Goal: Navigation & Orientation: Find specific page/section

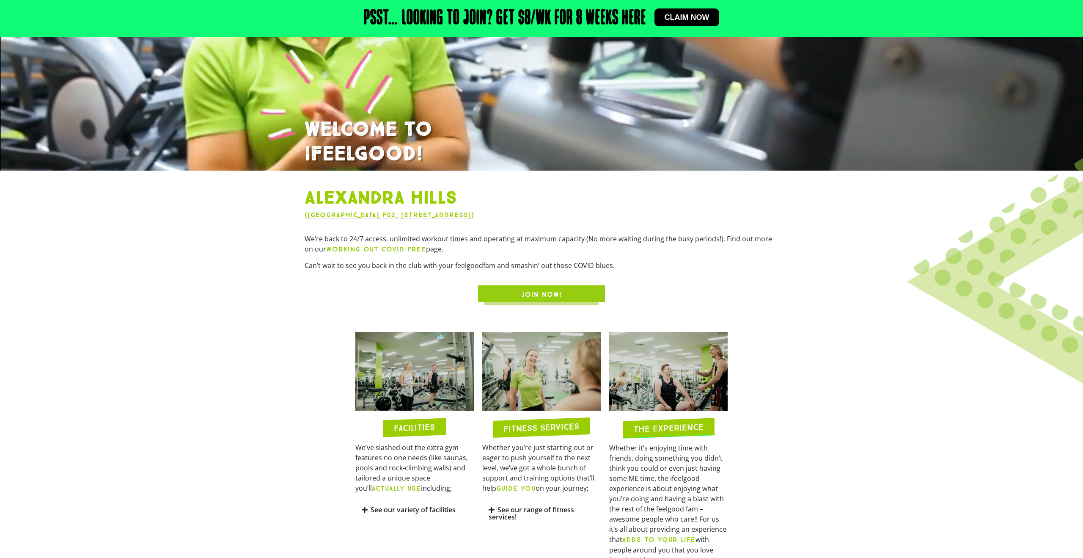
scroll to position [290, 0]
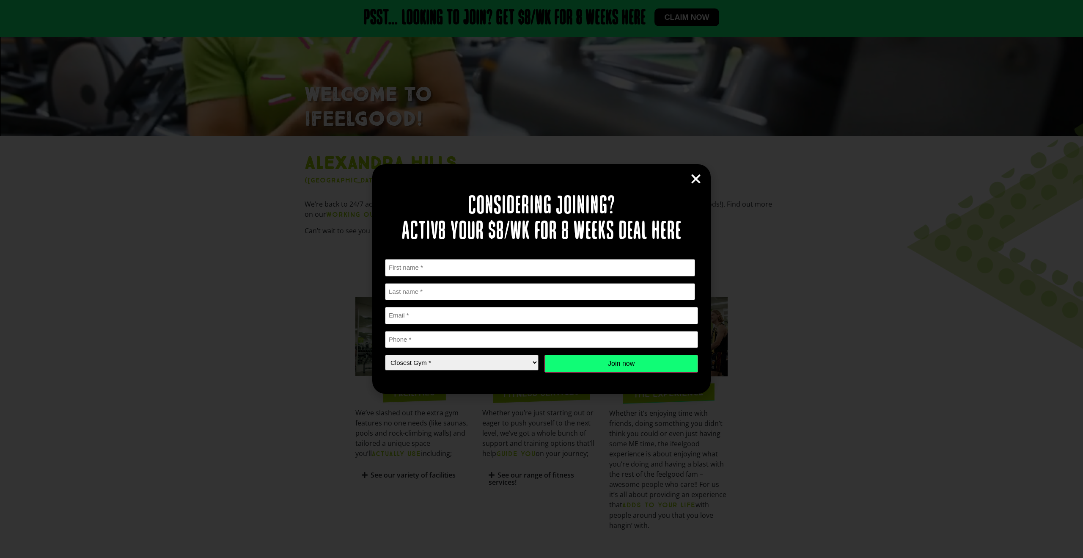
drag, startPoint x: 695, startPoint y: 175, endPoint x: 707, endPoint y: 159, distance: 19.9
click at [695, 175] on icon "Close" at bounding box center [695, 179] width 13 height 13
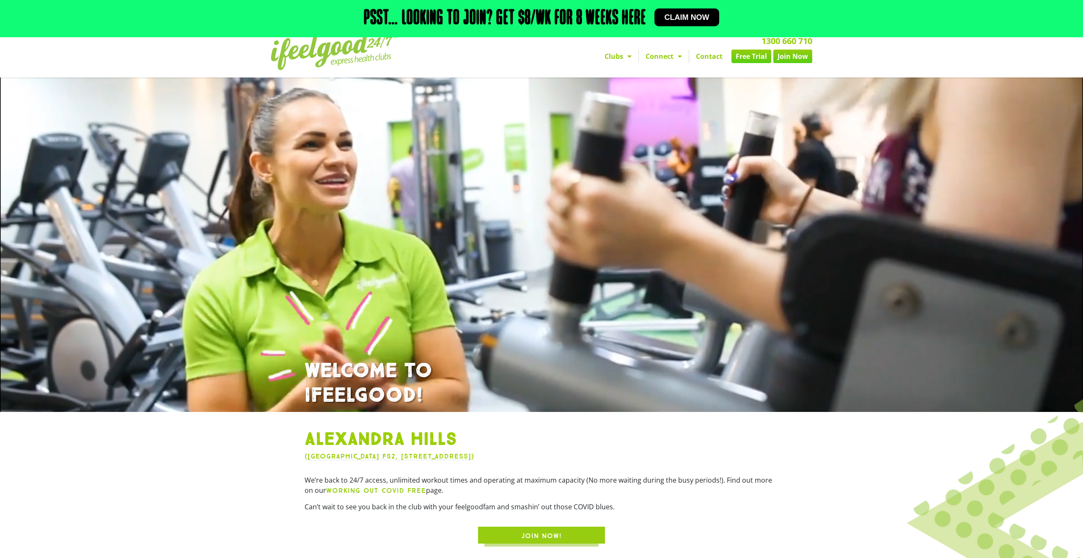
scroll to position [0, 0]
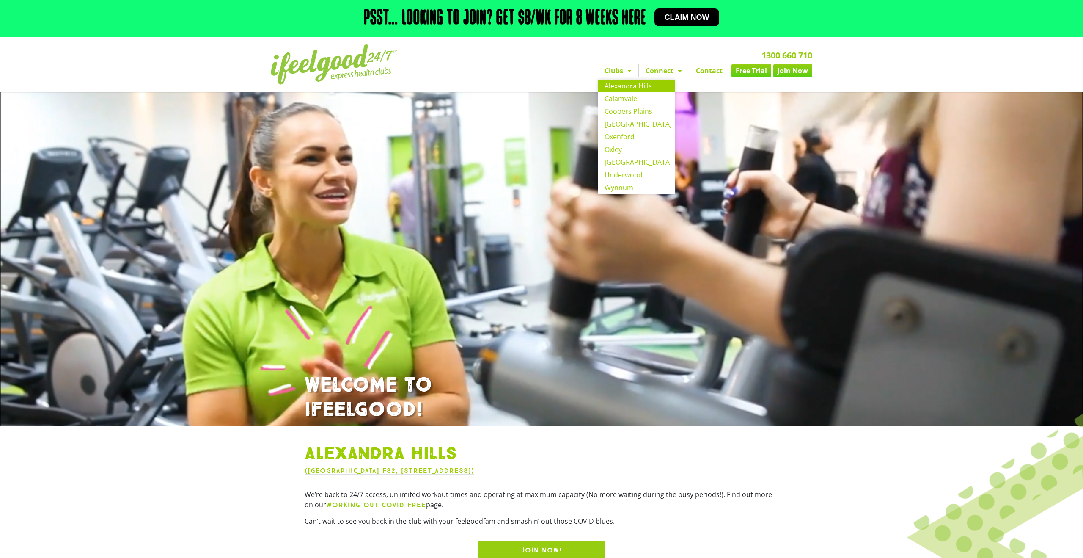
click at [625, 72] on span "Menu" at bounding box center [627, 70] width 8 height 15
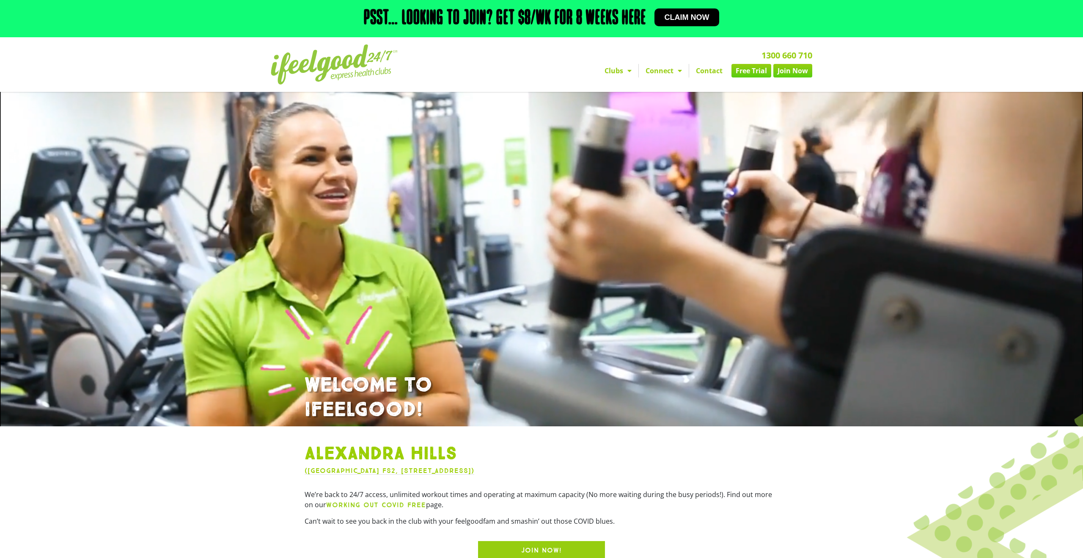
click at [617, 71] on link "Clubs" at bounding box center [618, 71] width 41 height 14
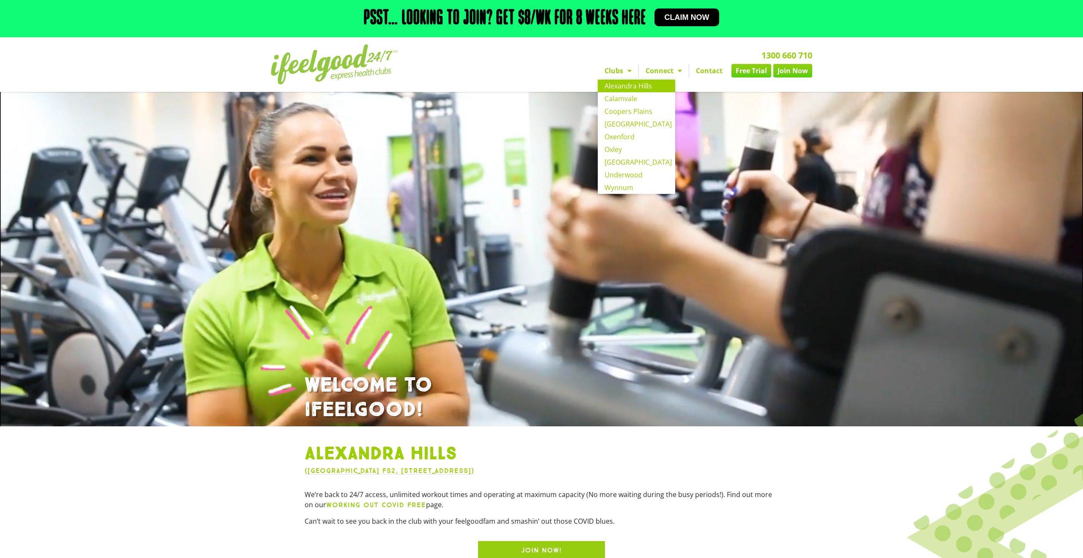
click at [615, 71] on link "Clubs" at bounding box center [618, 71] width 41 height 14
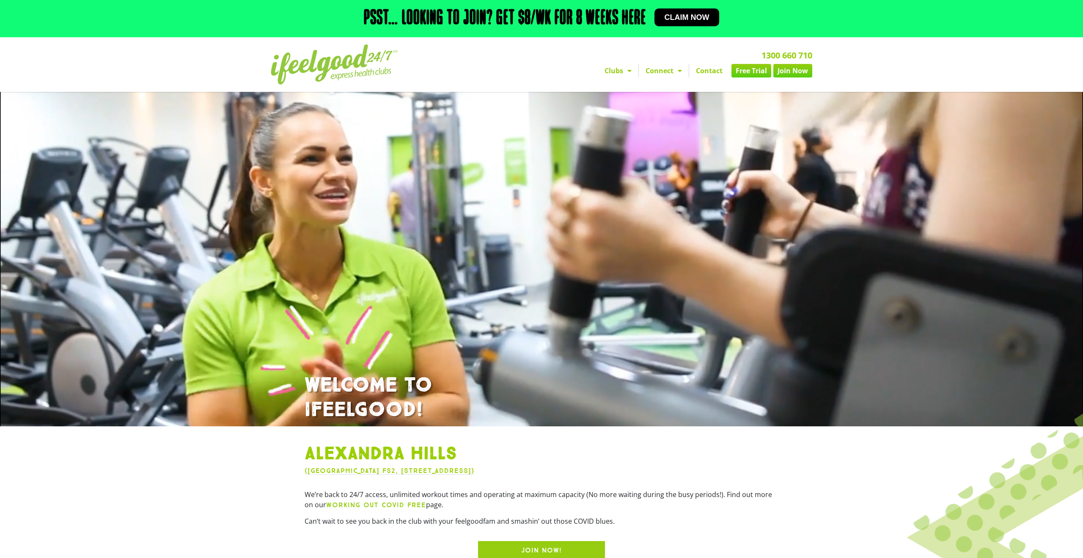
click at [615, 71] on link "Clubs" at bounding box center [618, 71] width 41 height 14
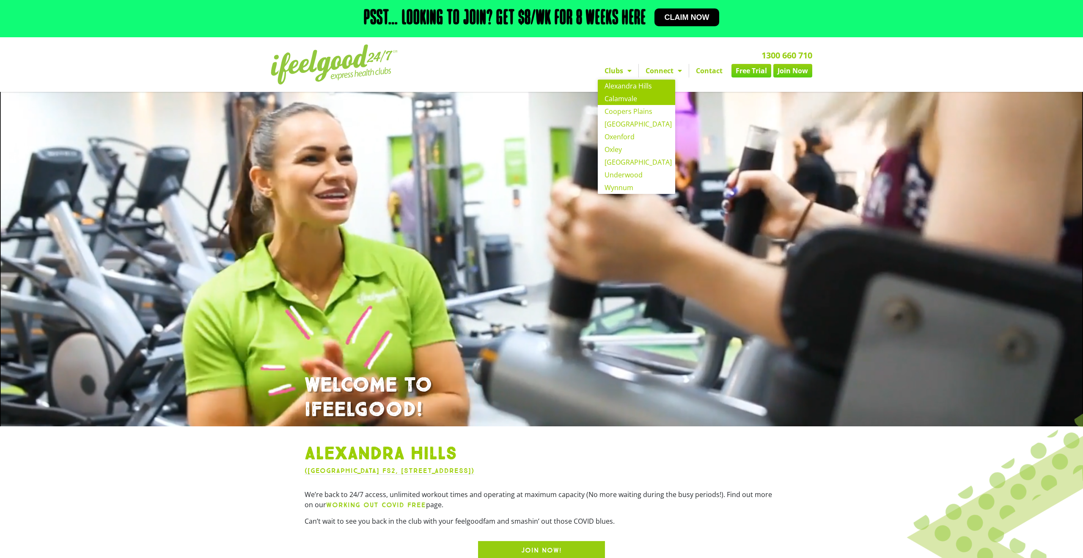
click at [616, 96] on link "Calamvale" at bounding box center [636, 98] width 77 height 13
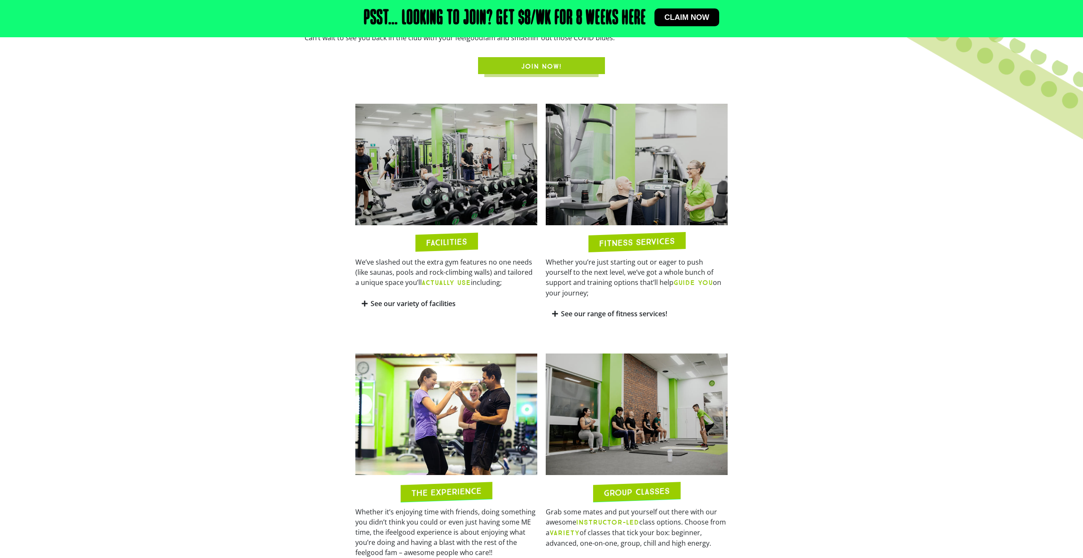
scroll to position [497, 0]
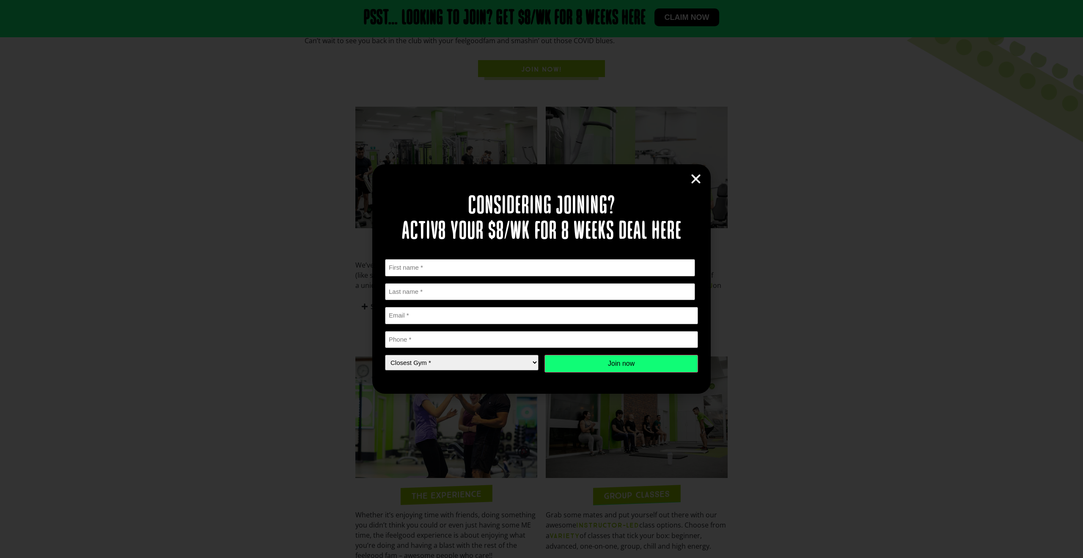
drag, startPoint x: 697, startPoint y: 172, endPoint x: 700, endPoint y: 180, distance: 8.2
click at [697, 173] on icon "Close" at bounding box center [695, 179] width 13 height 13
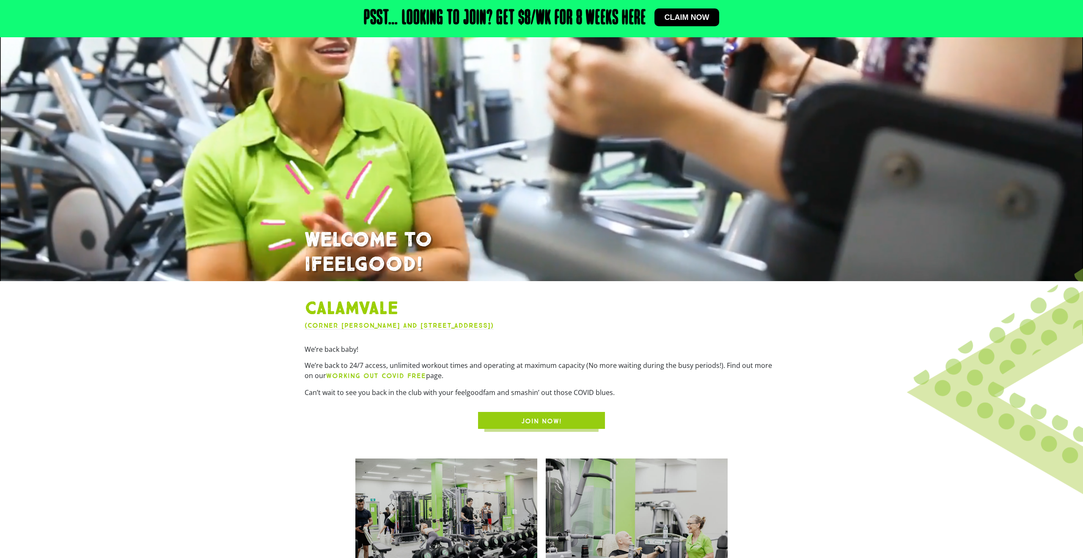
scroll to position [0, 0]
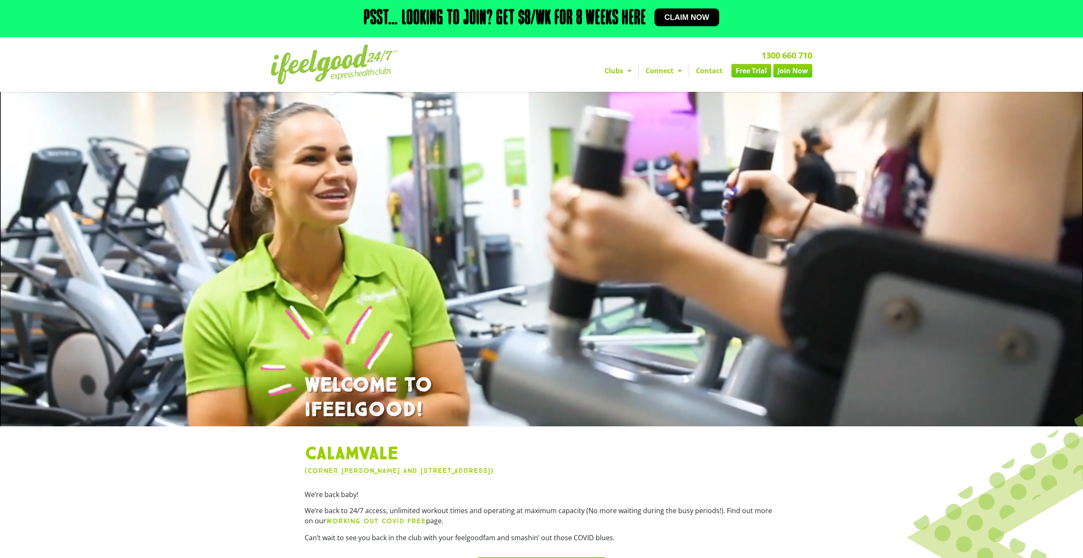
click at [667, 67] on link "Connect" at bounding box center [664, 71] width 50 height 14
click at [625, 71] on span "Menu" at bounding box center [627, 70] width 8 height 15
click at [623, 75] on span "Menu" at bounding box center [627, 70] width 8 height 15
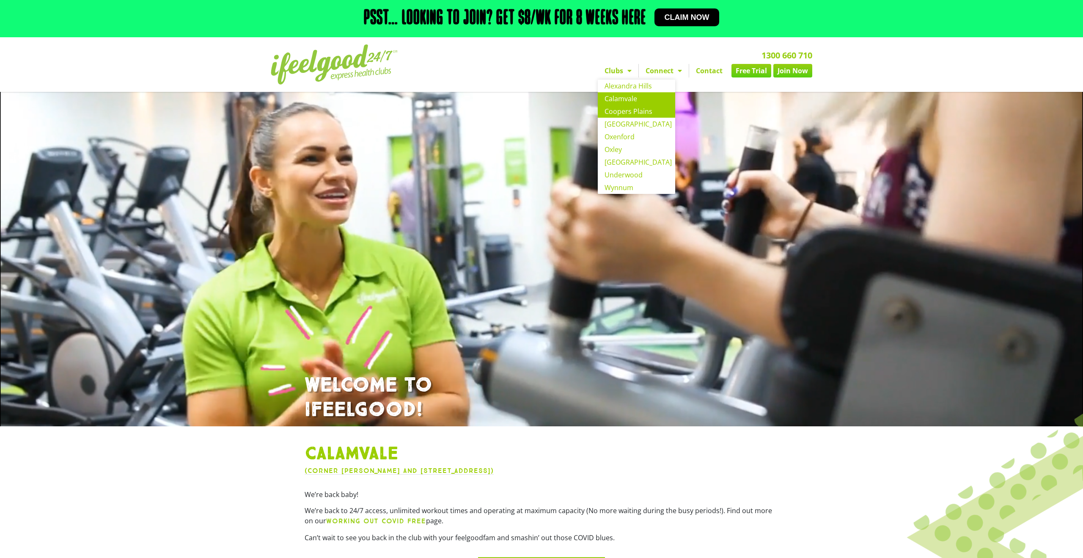
click at [622, 112] on link "Coopers Plains" at bounding box center [636, 111] width 77 height 13
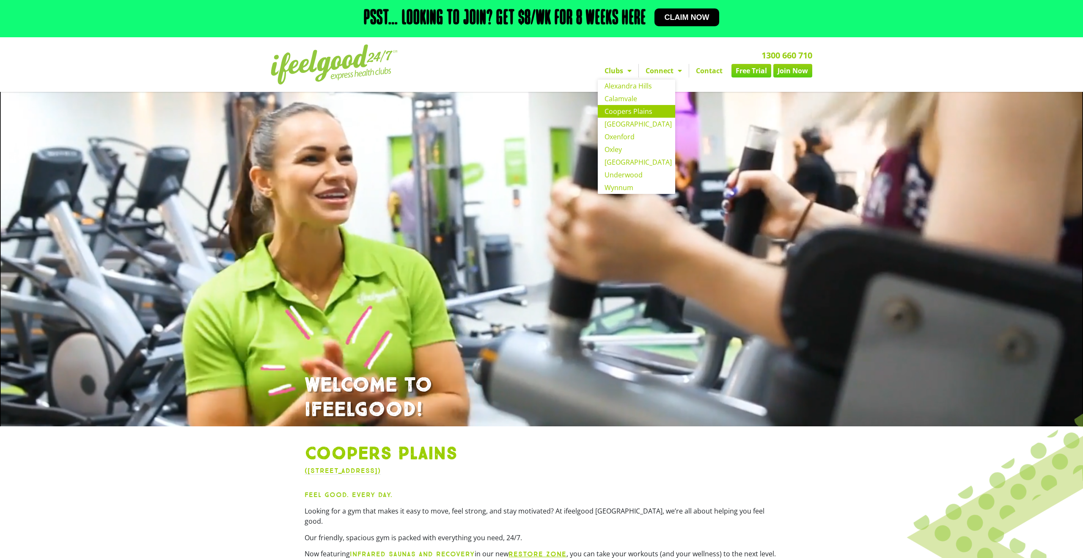
click at [620, 71] on link "Clubs" at bounding box center [618, 71] width 41 height 14
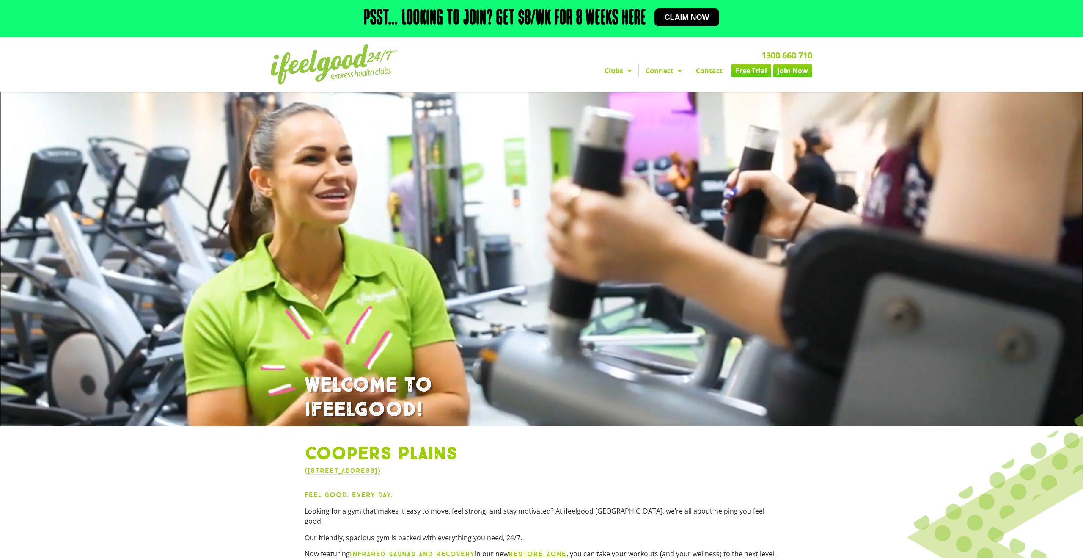
click at [620, 72] on link "Clubs" at bounding box center [618, 71] width 41 height 14
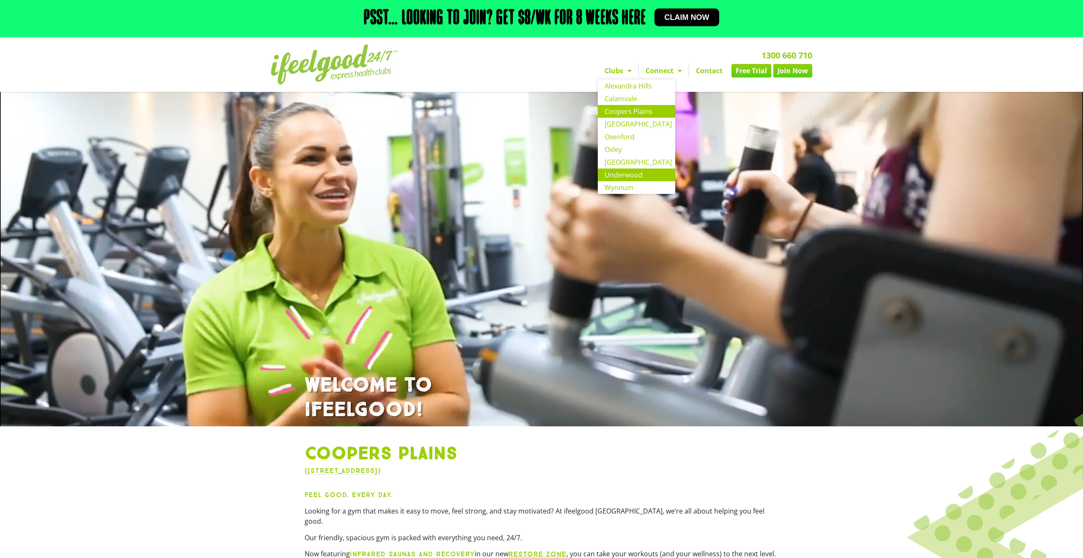
click at [621, 170] on link "Underwood" at bounding box center [636, 174] width 77 height 13
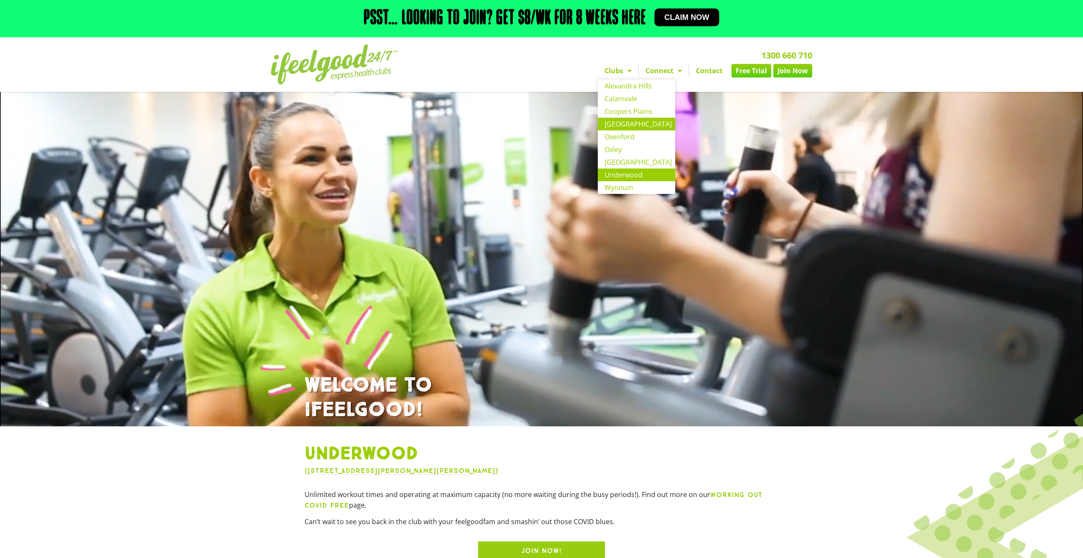
click at [623, 124] on link "[GEOGRAPHIC_DATA]" at bounding box center [636, 124] width 77 height 13
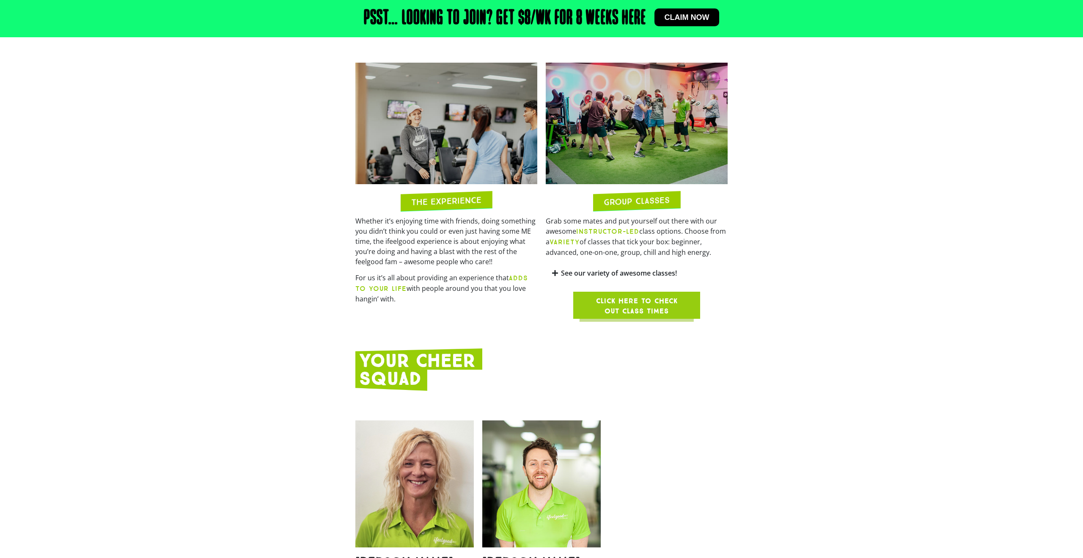
scroll to position [895, 0]
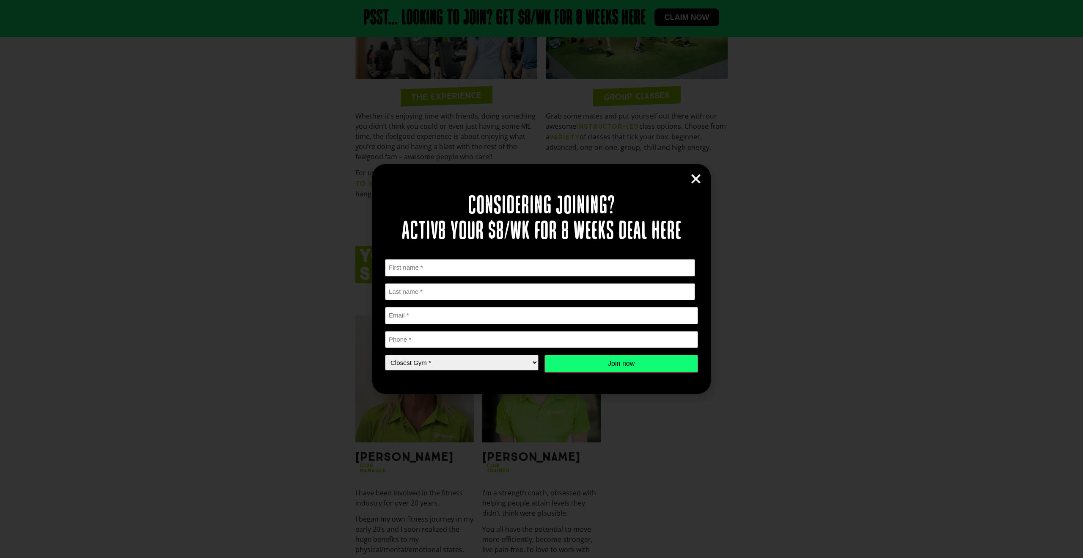
click at [689, 179] on icon "Close" at bounding box center [695, 179] width 13 height 13
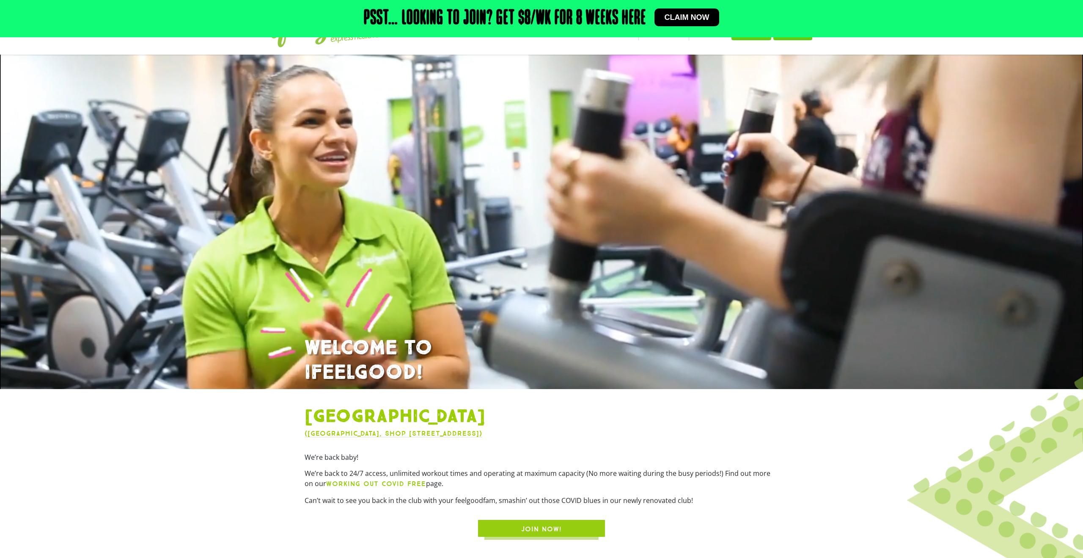
scroll to position [0, 0]
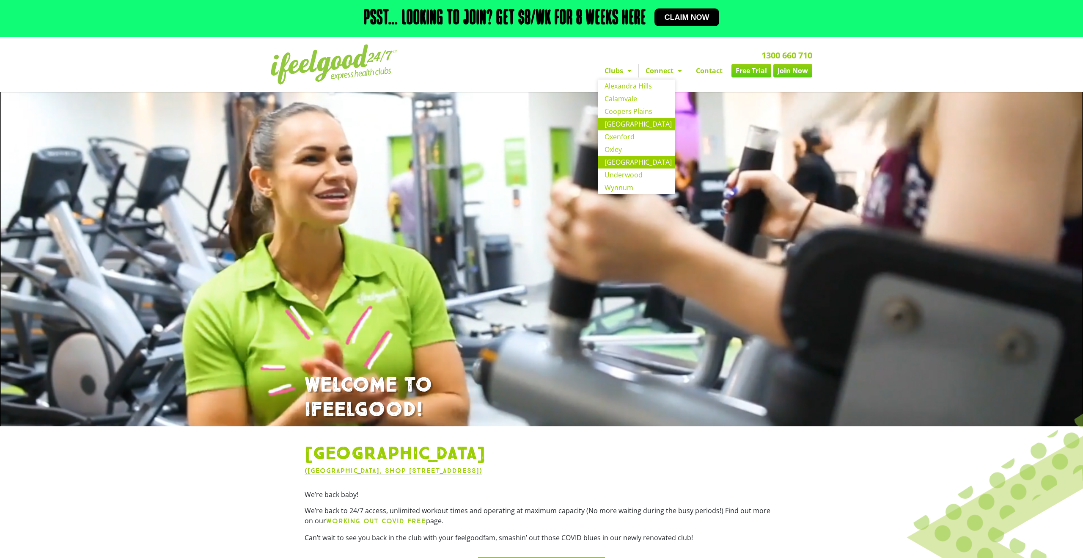
click at [625, 162] on link "[GEOGRAPHIC_DATA]" at bounding box center [636, 162] width 77 height 13
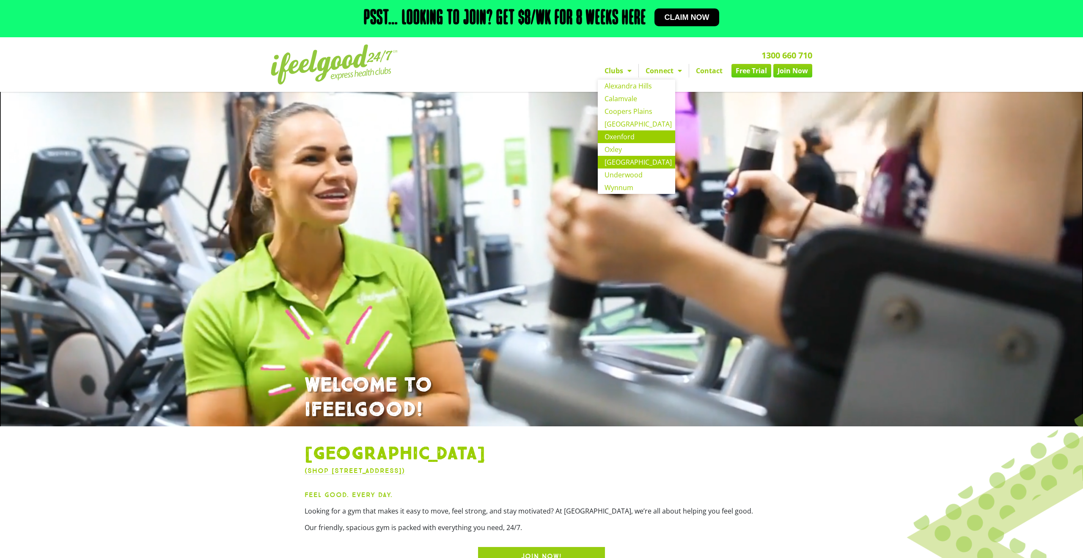
click at [623, 134] on link "Oxenford" at bounding box center [636, 136] width 77 height 13
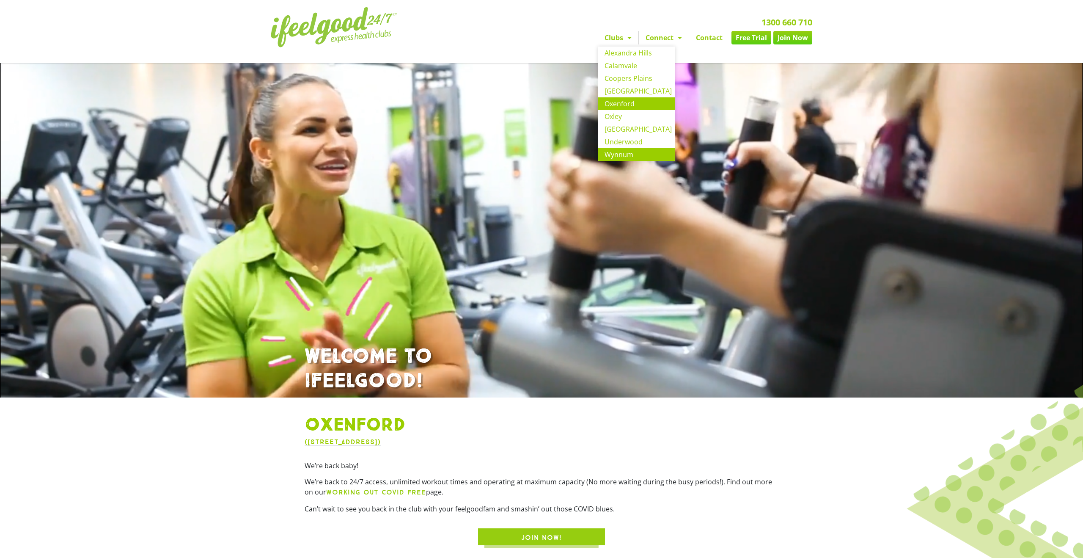
click at [616, 151] on link "Wynnum" at bounding box center [636, 154] width 77 height 13
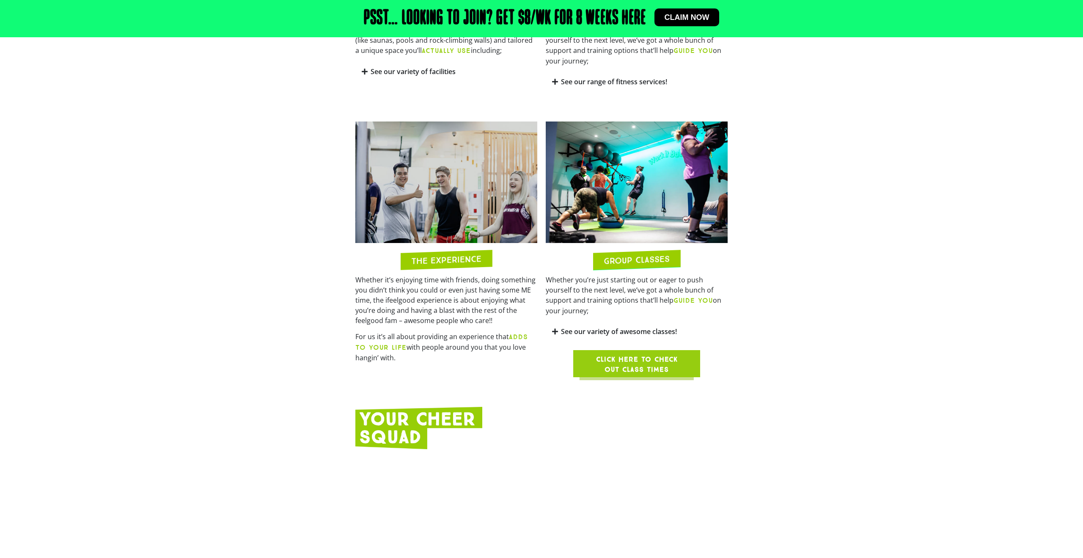
scroll to position [877, 0]
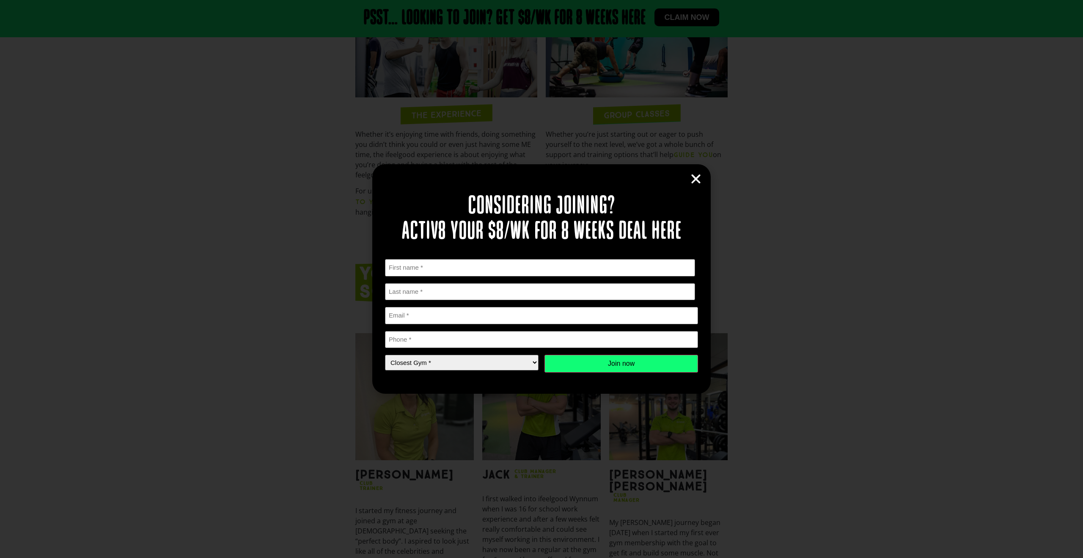
click at [696, 179] on icon "Close" at bounding box center [695, 179] width 13 height 13
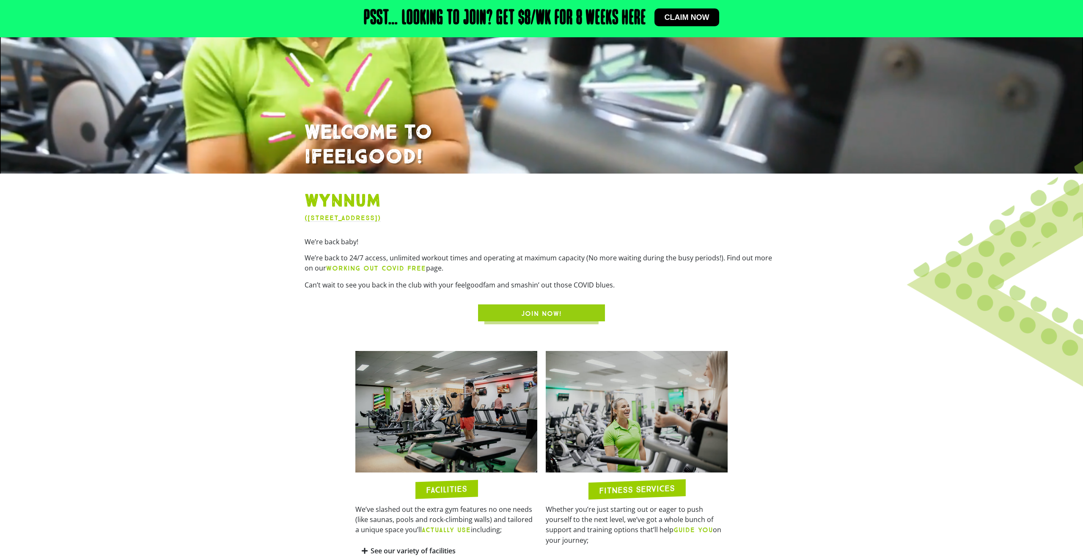
scroll to position [0, 0]
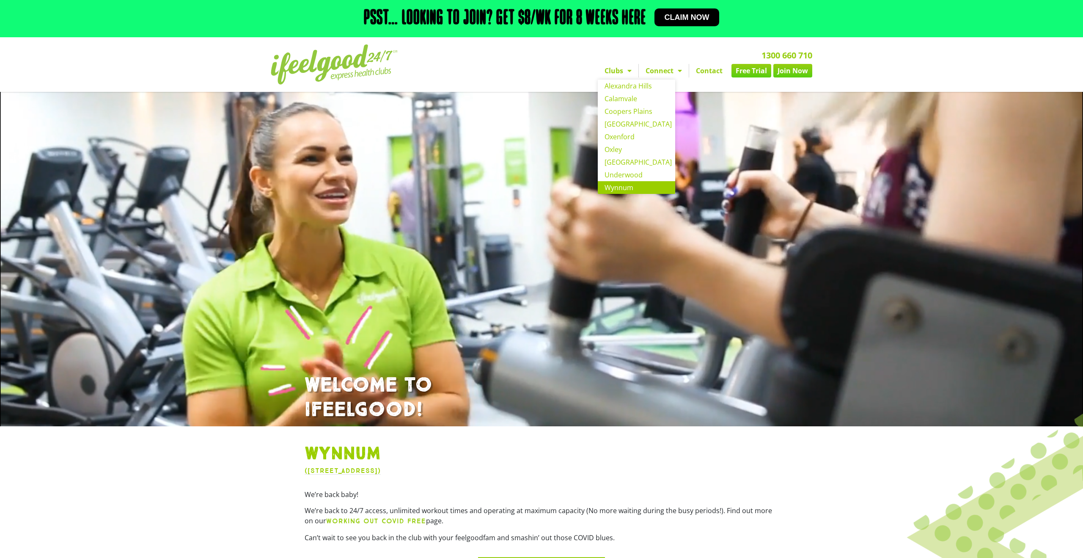
click at [622, 71] on link "Clubs" at bounding box center [618, 71] width 41 height 14
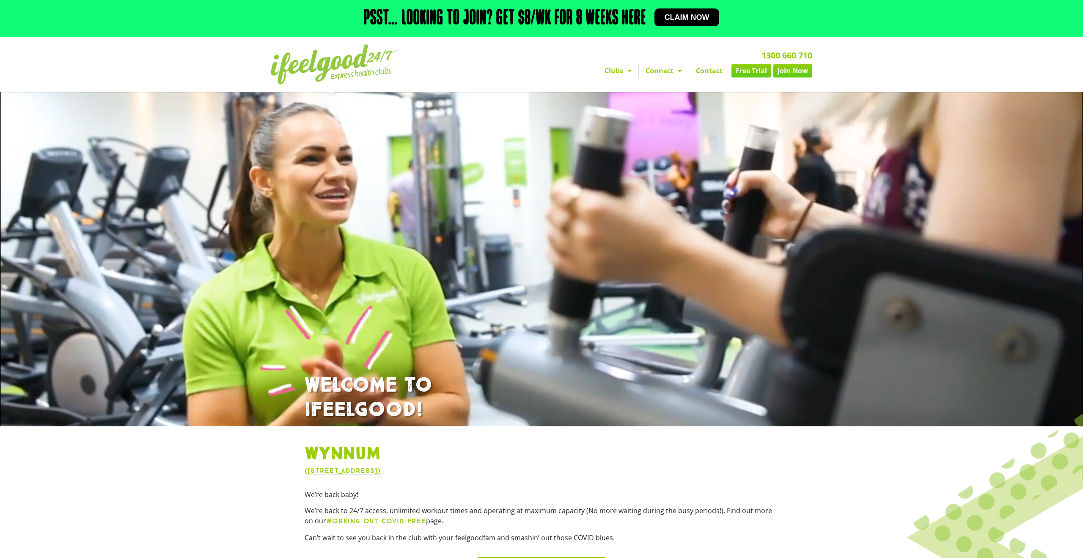
click at [622, 71] on link "Clubs" at bounding box center [618, 71] width 41 height 14
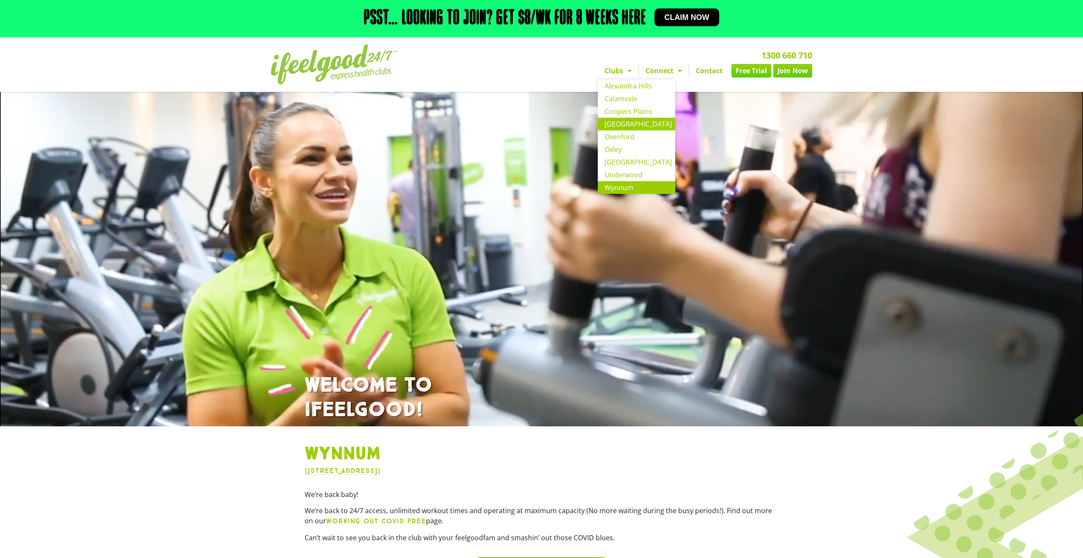
click at [621, 120] on link "[GEOGRAPHIC_DATA]" at bounding box center [636, 124] width 77 height 13
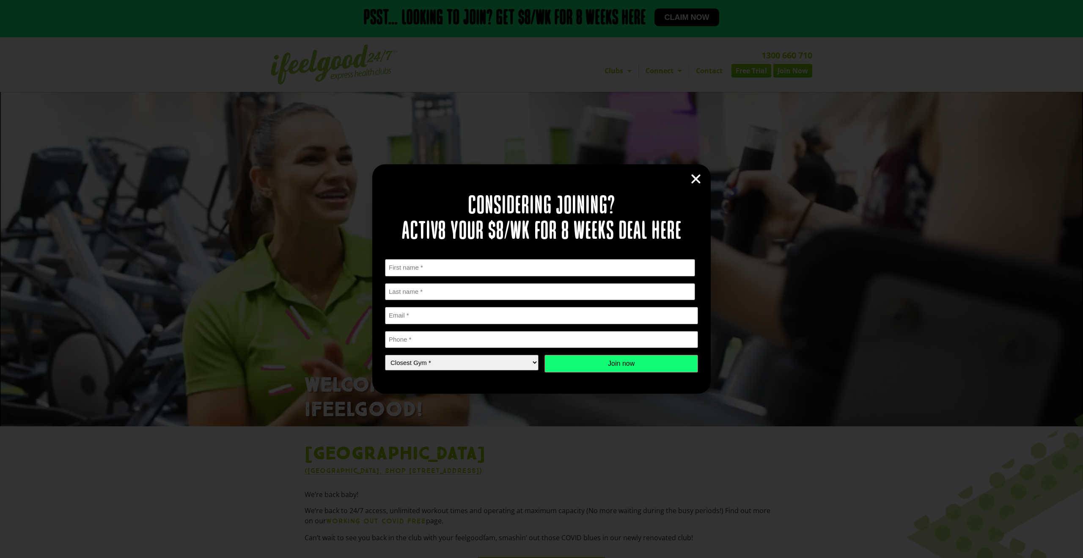
click at [690, 179] on icon "Close" at bounding box center [695, 179] width 13 height 13
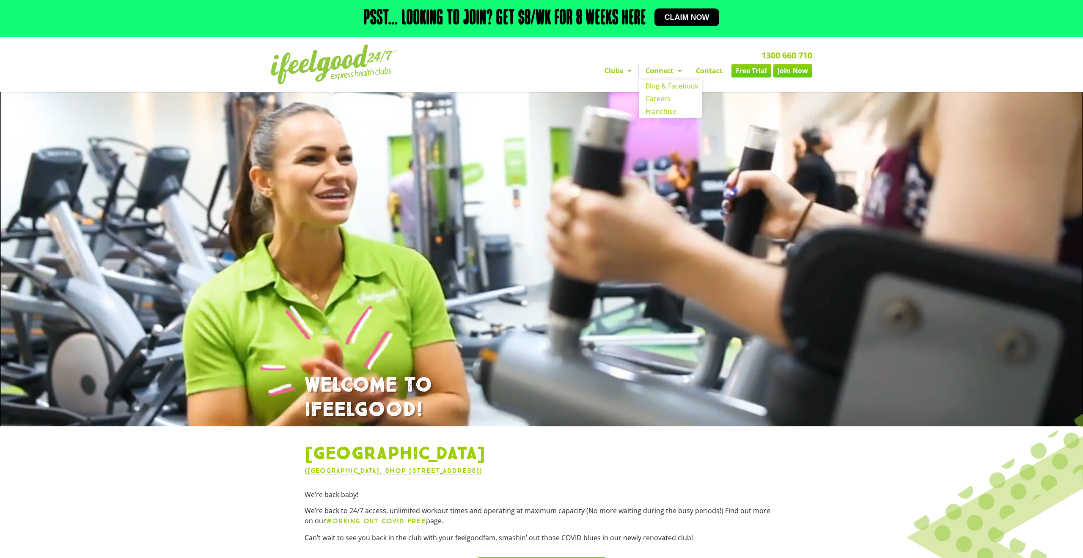
click at [670, 74] on link "Connect" at bounding box center [664, 71] width 50 height 14
click at [668, 88] on link "Blog & Facebook" at bounding box center [670, 86] width 63 height 13
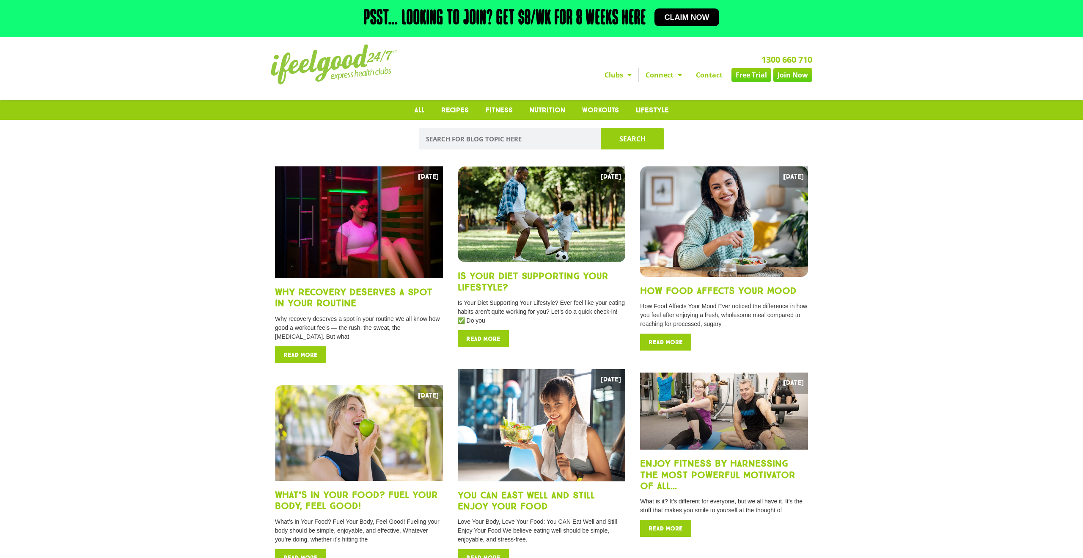
click at [660, 76] on link "Connect" at bounding box center [664, 75] width 50 height 14
click at [600, 115] on link "Workouts" at bounding box center [601, 109] width 54 height 19
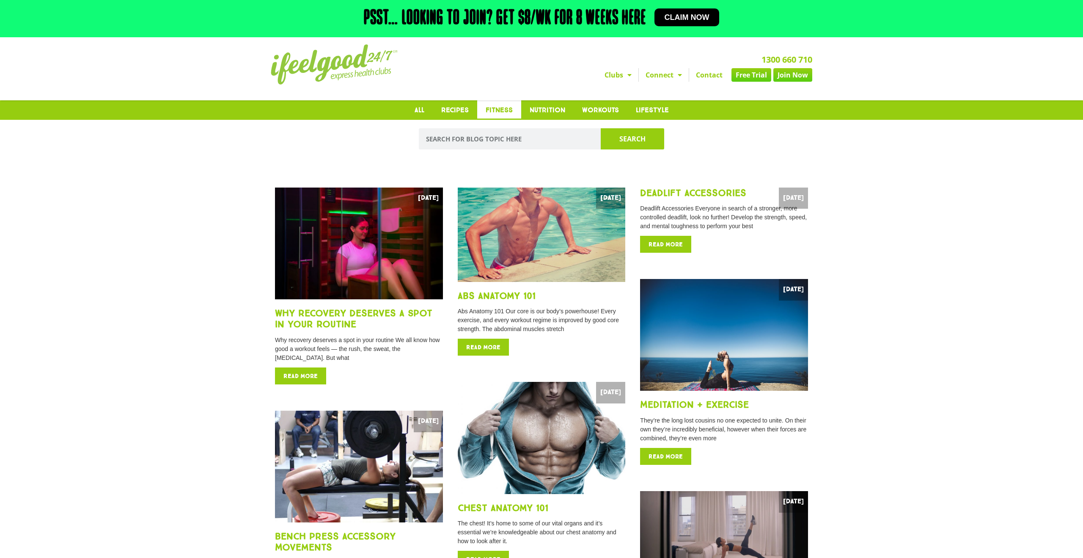
click at [506, 109] on link "Fitness" at bounding box center [499, 109] width 44 height 19
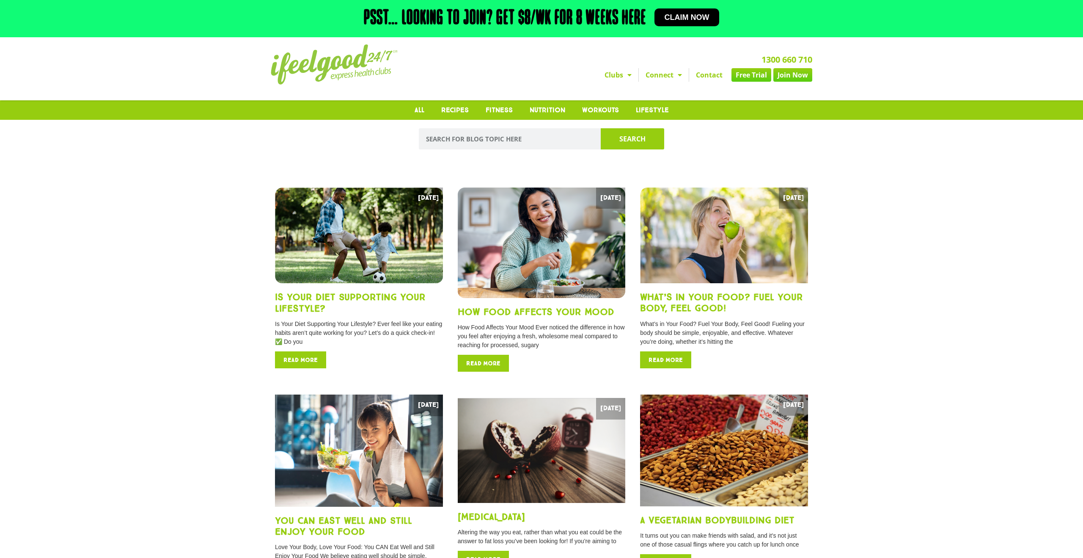
click at [670, 75] on link "Connect" at bounding box center [664, 75] width 50 height 14
click at [669, 117] on link "Franchise" at bounding box center [670, 115] width 63 height 13
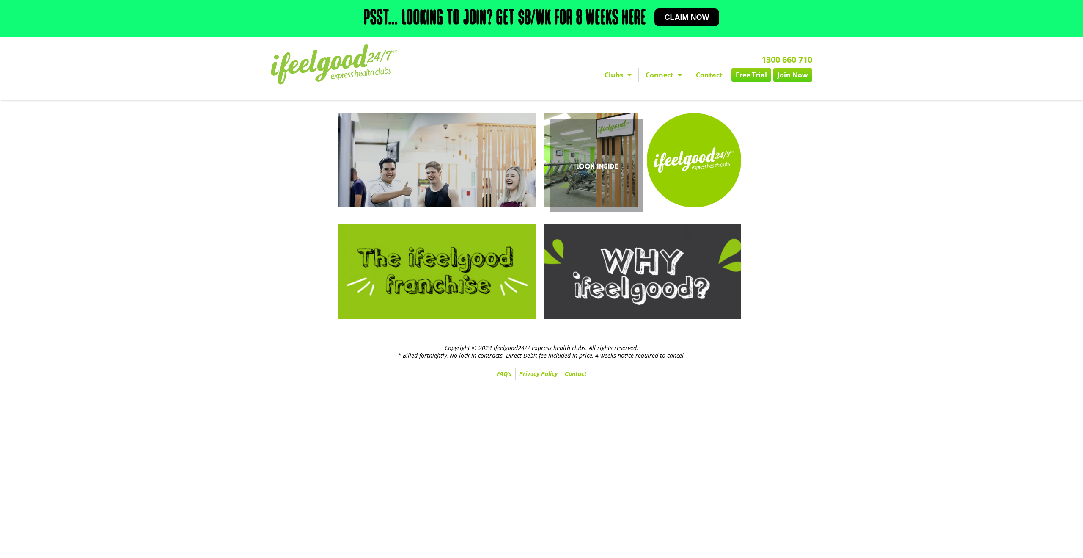
click at [600, 160] on link "Look Inside" at bounding box center [591, 160] width 94 height 94
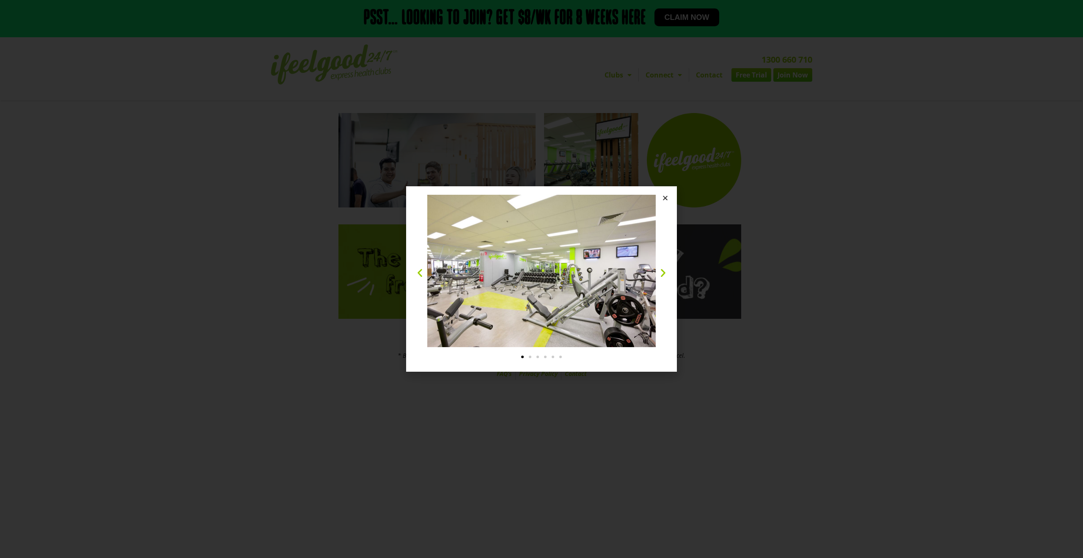
click at [658, 272] on icon "Next slide" at bounding box center [663, 272] width 11 height 11
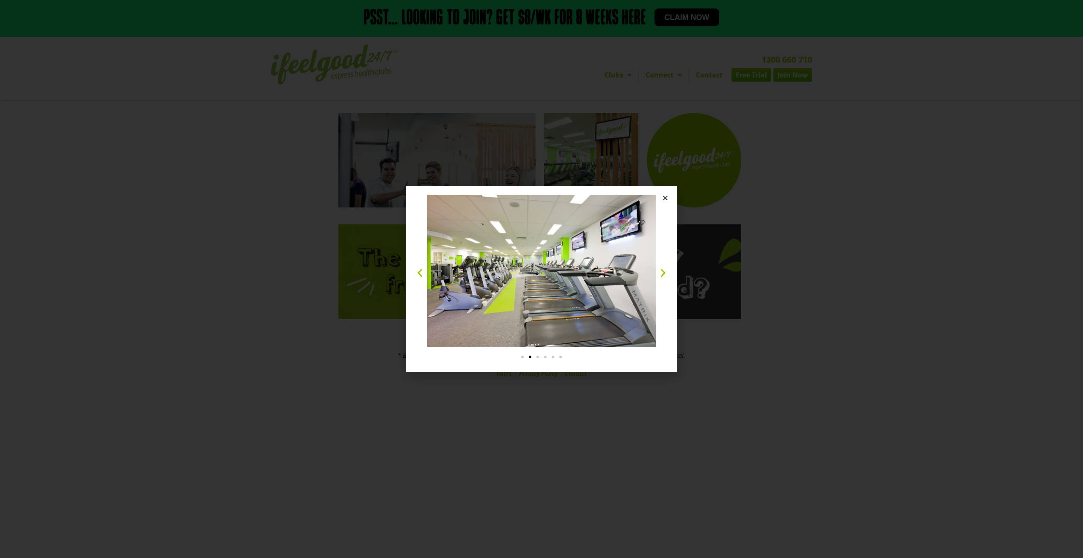
click at [659, 272] on icon "Next slide" at bounding box center [663, 272] width 11 height 11
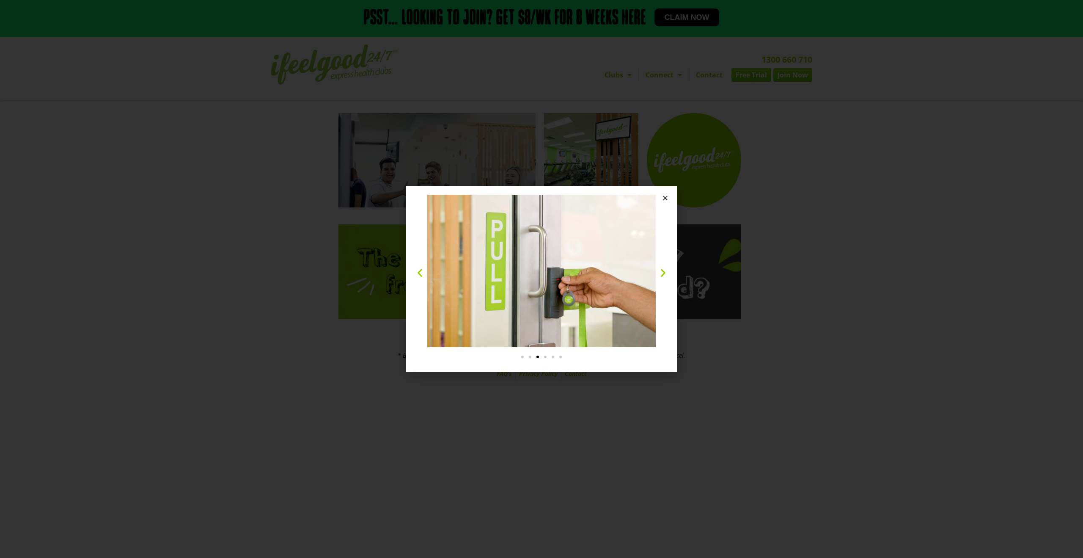
click at [659, 272] on icon "Next slide" at bounding box center [663, 272] width 11 height 11
click at [660, 271] on icon "Next slide" at bounding box center [663, 272] width 11 height 11
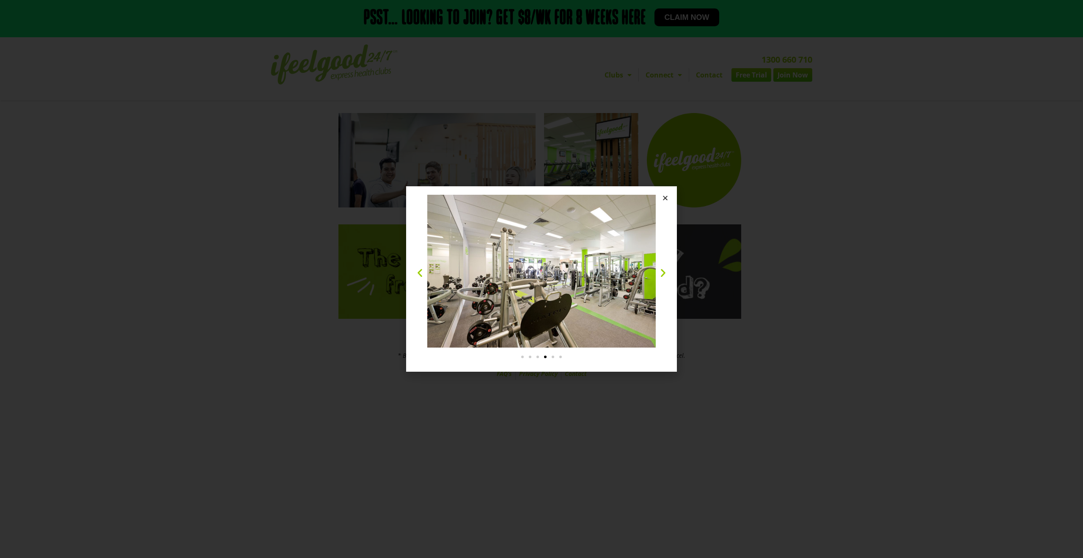
click at [660, 264] on div at bounding box center [542, 279] width 254 height 168
drag, startPoint x: 659, startPoint y: 271, endPoint x: 661, endPoint y: 266, distance: 4.4
click at [659, 271] on icon "Next slide" at bounding box center [663, 272] width 11 height 11
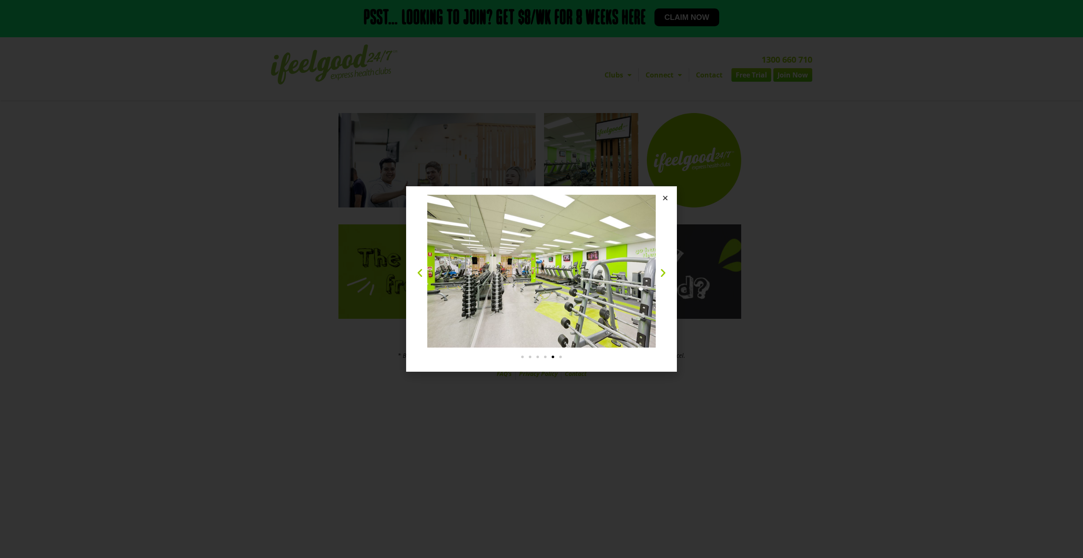
click at [662, 195] on icon "Close" at bounding box center [665, 198] width 6 height 6
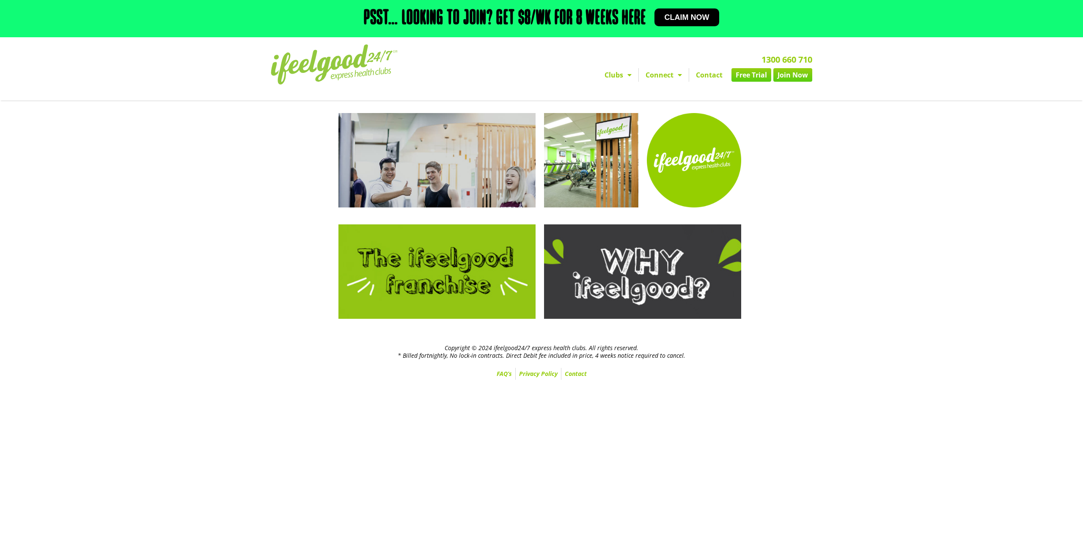
click at [617, 74] on link "Clubs" at bounding box center [618, 75] width 41 height 14
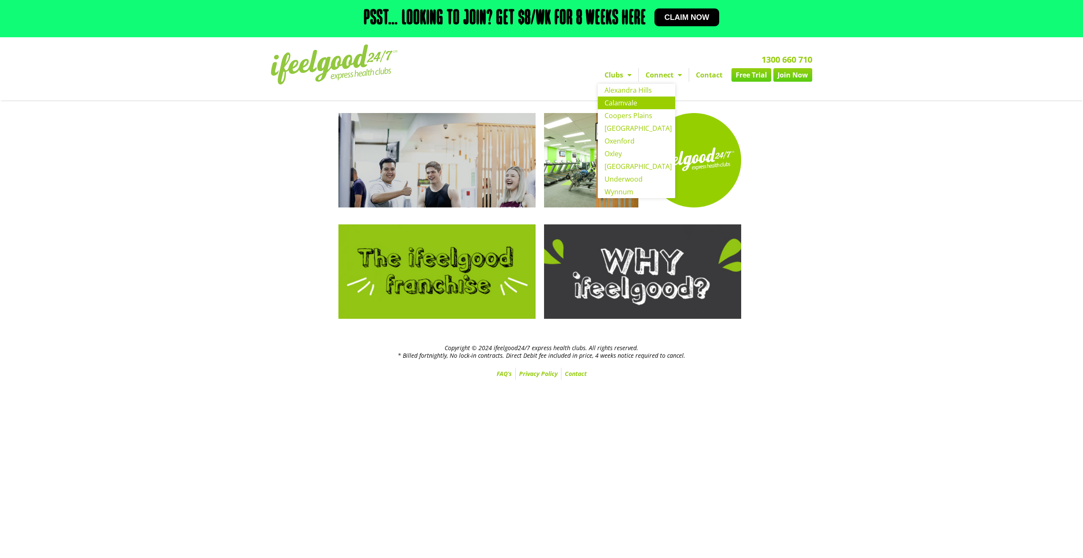
click at [616, 102] on link "Calamvale" at bounding box center [636, 102] width 77 height 13
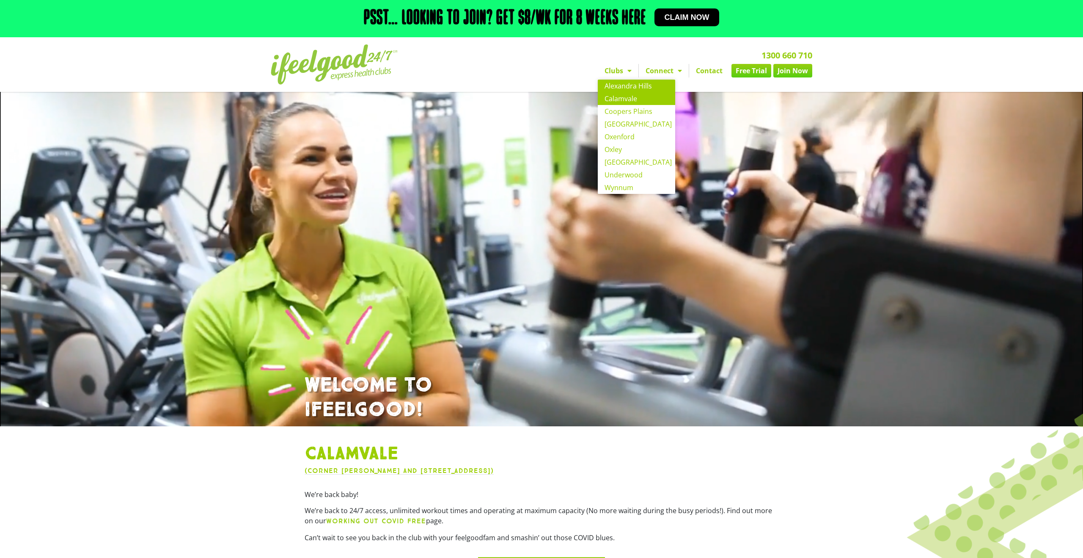
click at [628, 88] on link "Alexandra Hills" at bounding box center [636, 86] width 77 height 13
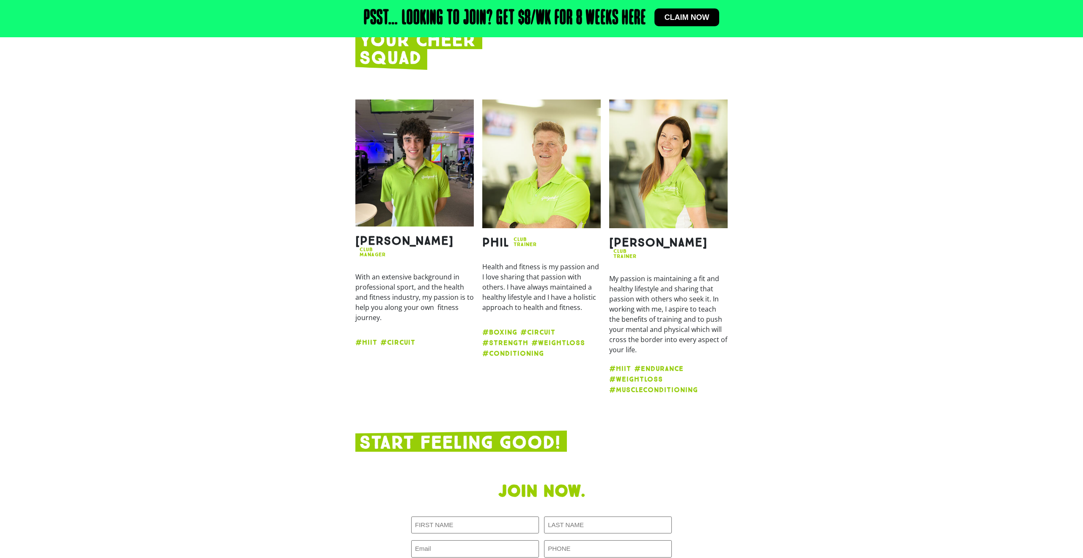
scroll to position [875, 0]
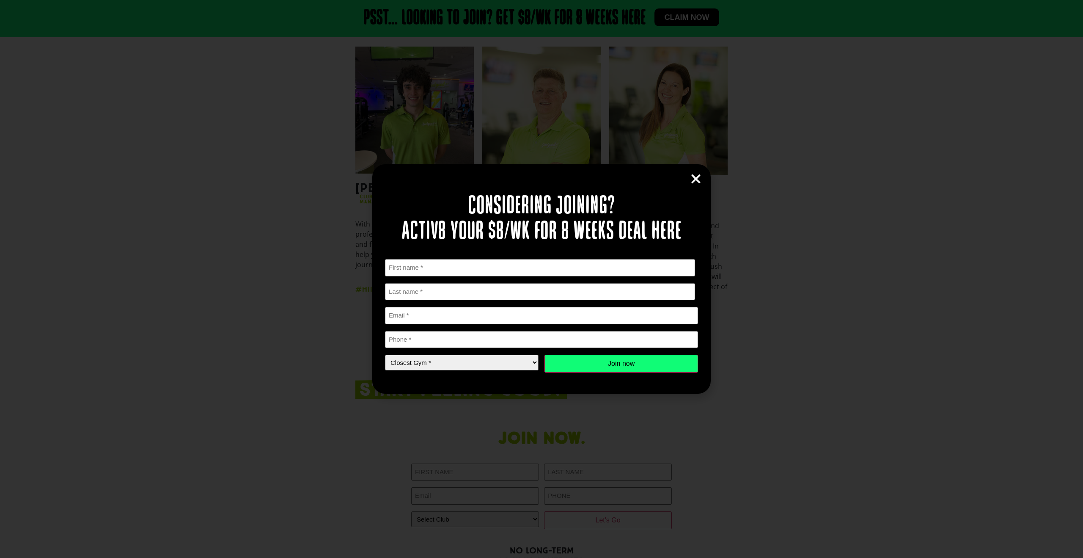
click at [695, 180] on icon "Close" at bounding box center [695, 179] width 13 height 13
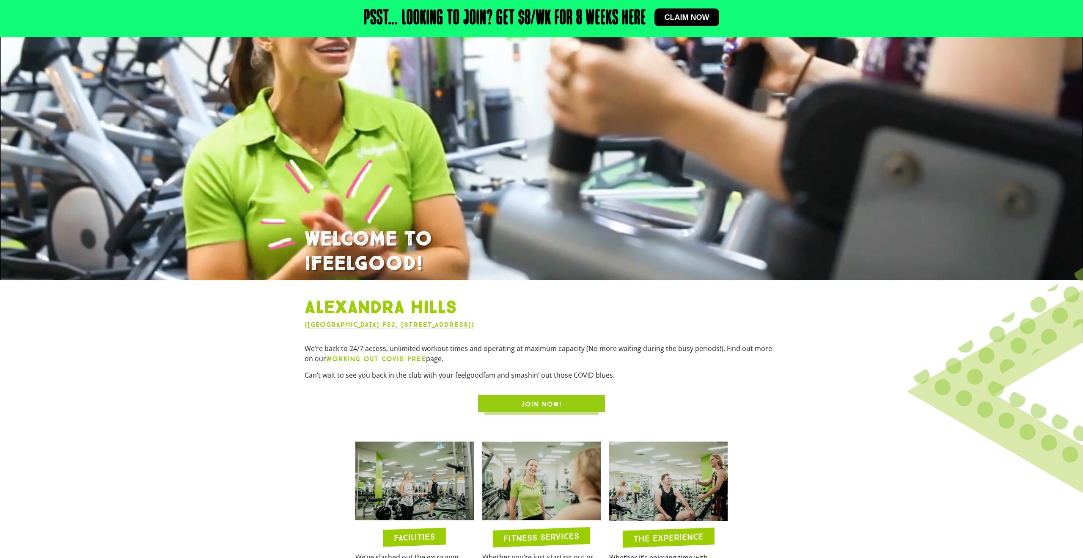
scroll to position [312, 0]
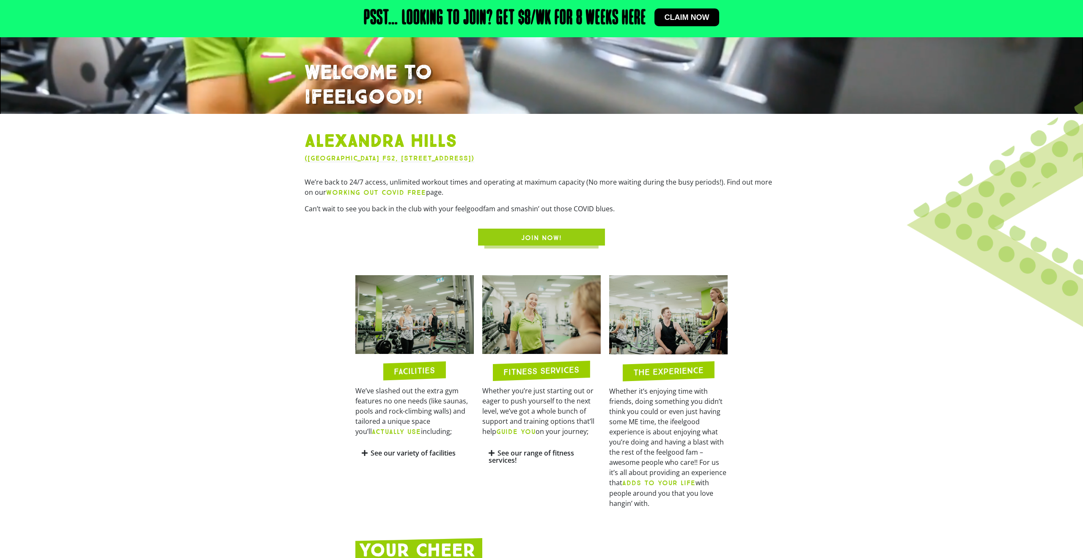
click at [412, 320] on img at bounding box center [414, 314] width 118 height 79
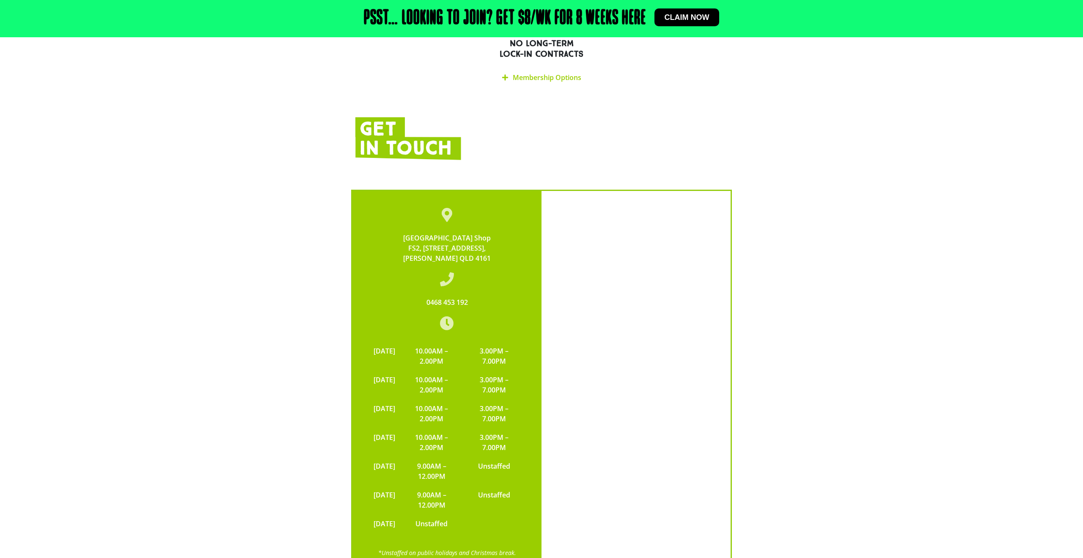
scroll to position [1412, 0]
